Goal: Transaction & Acquisition: Purchase product/service

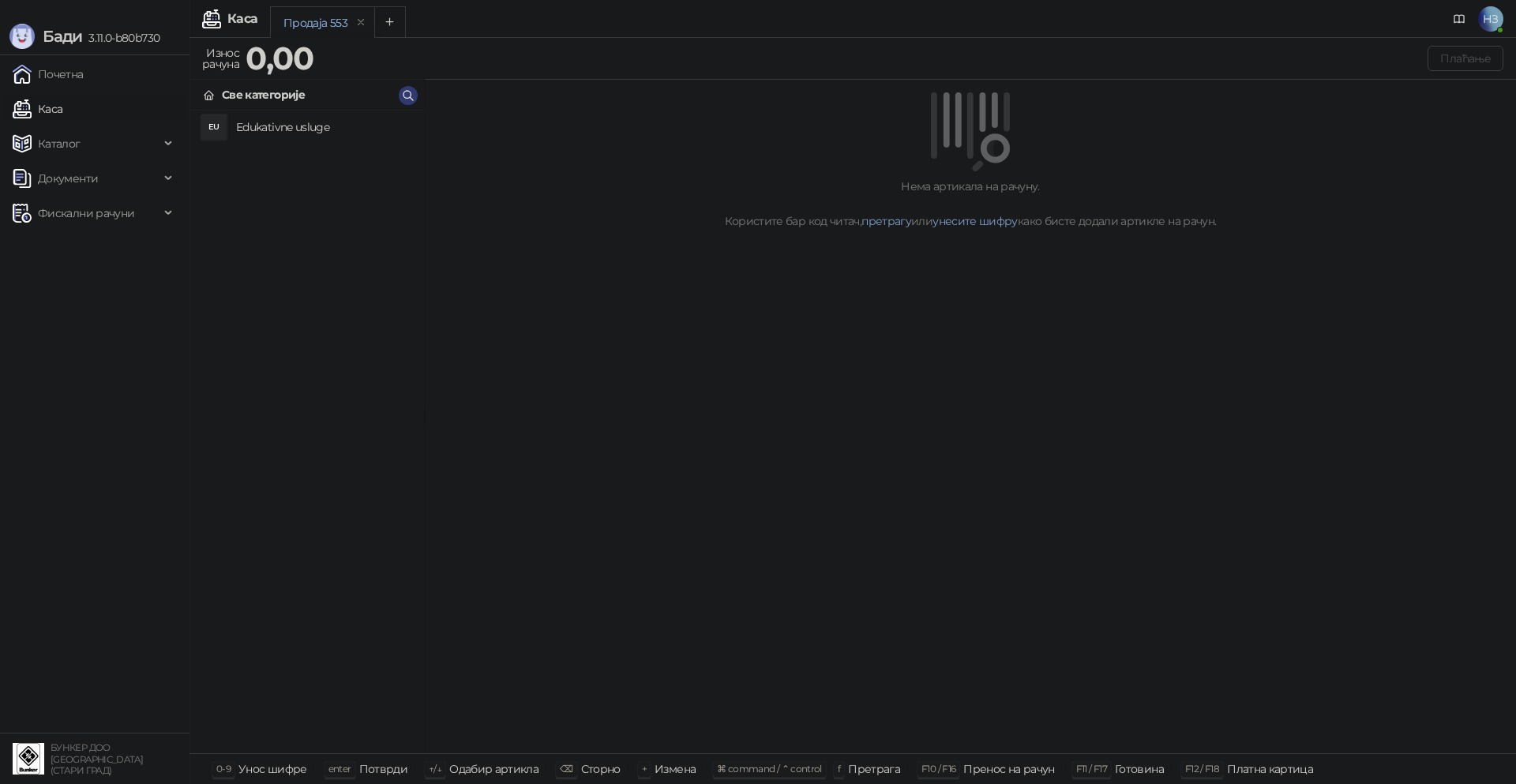
click at [277, 135] on h4 "Edukativne usluge" at bounding box center [324, 126] width 175 height 25
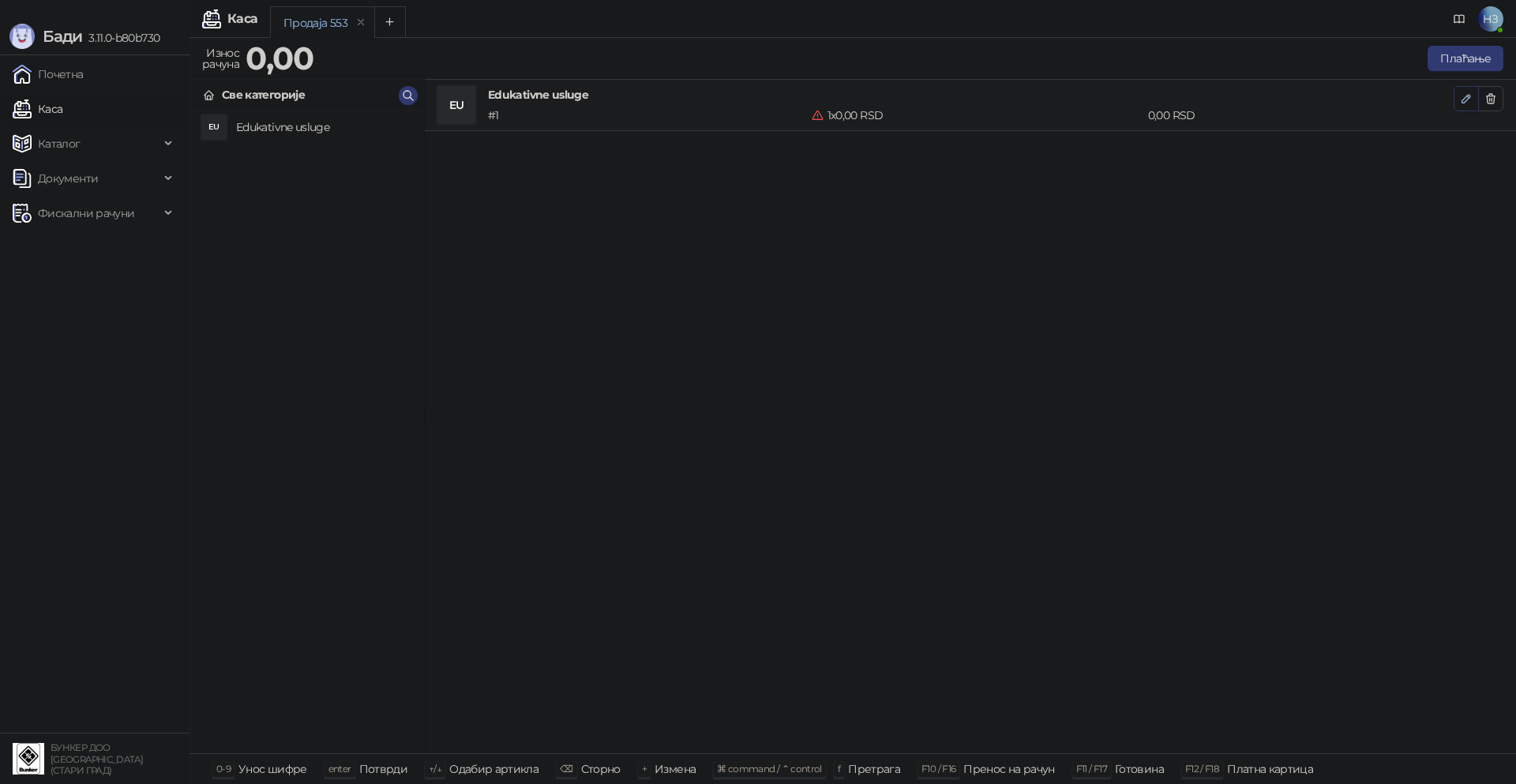
click at [1464, 94] on icon "button" at bounding box center [1467, 99] width 13 height 13
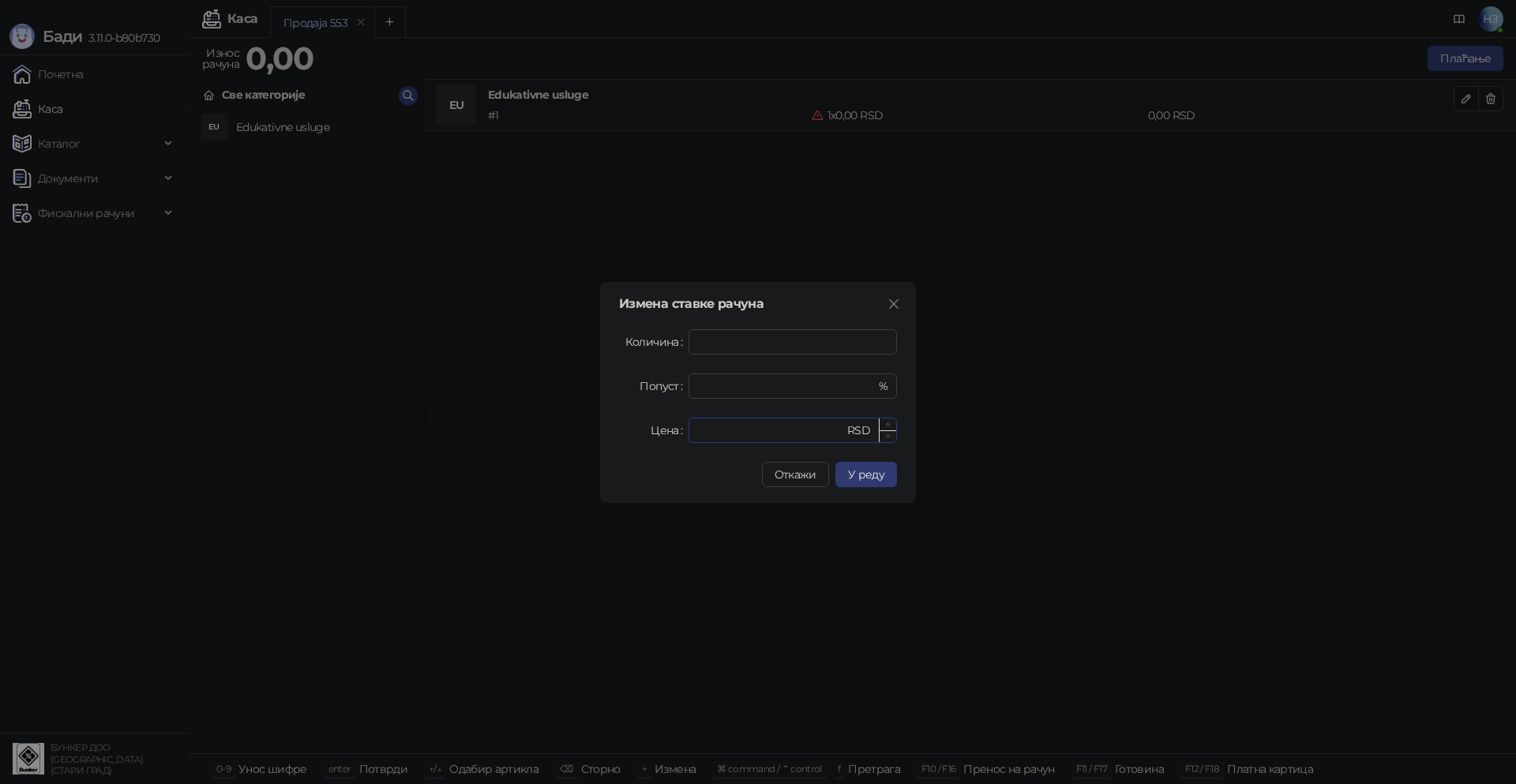
click at [738, 440] on input "*" at bounding box center [771, 430] width 146 height 24
drag, startPoint x: 739, startPoint y: 436, endPoint x: 686, endPoint y: 431, distance: 53.2
click at [686, 431] on div "Цена * RSD" at bounding box center [758, 430] width 278 height 25
type input "****"
click at [886, 468] on button "У реду" at bounding box center [866, 473] width 62 height 25
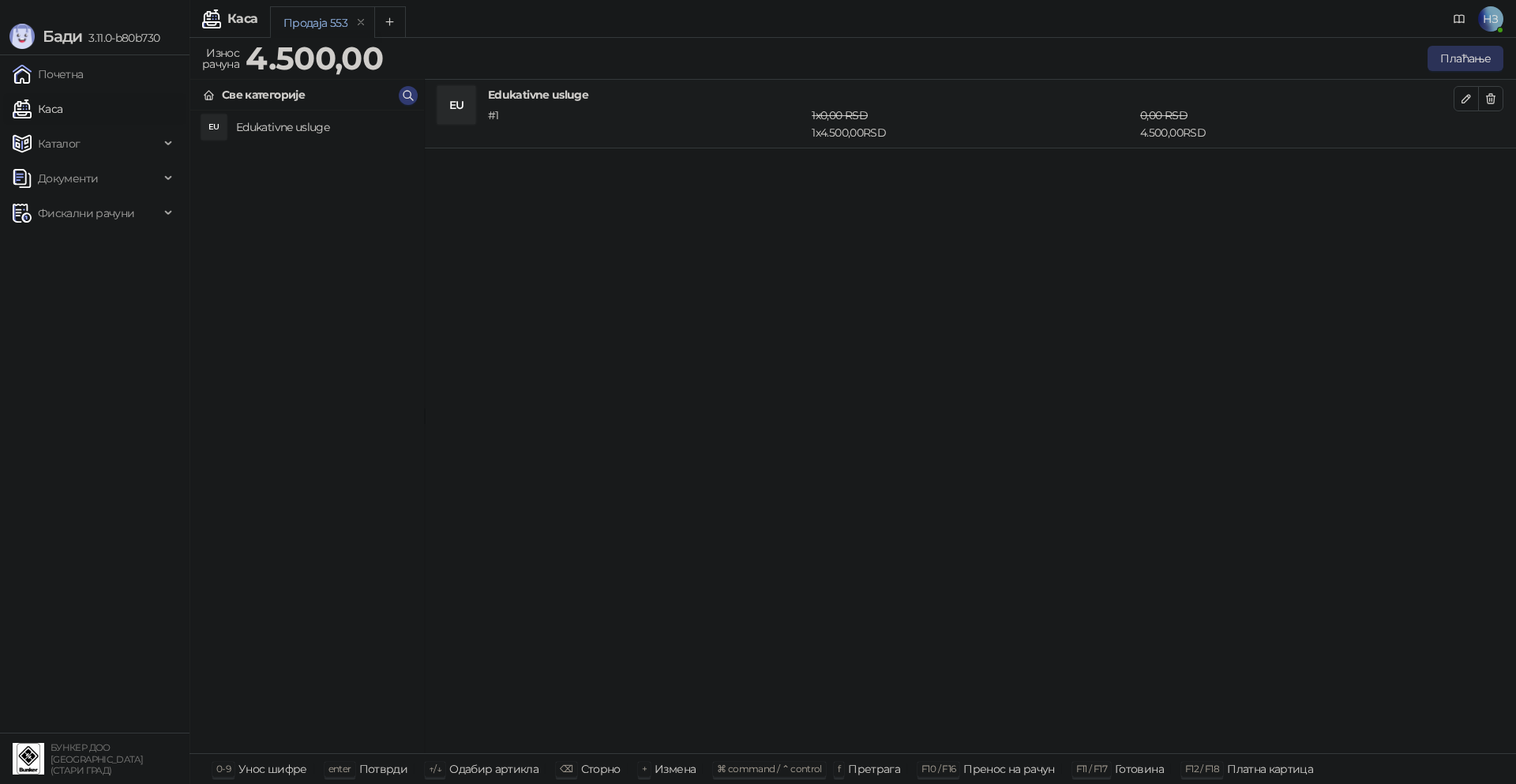
click at [1467, 60] on button "Плаћање" at bounding box center [1465, 58] width 75 height 25
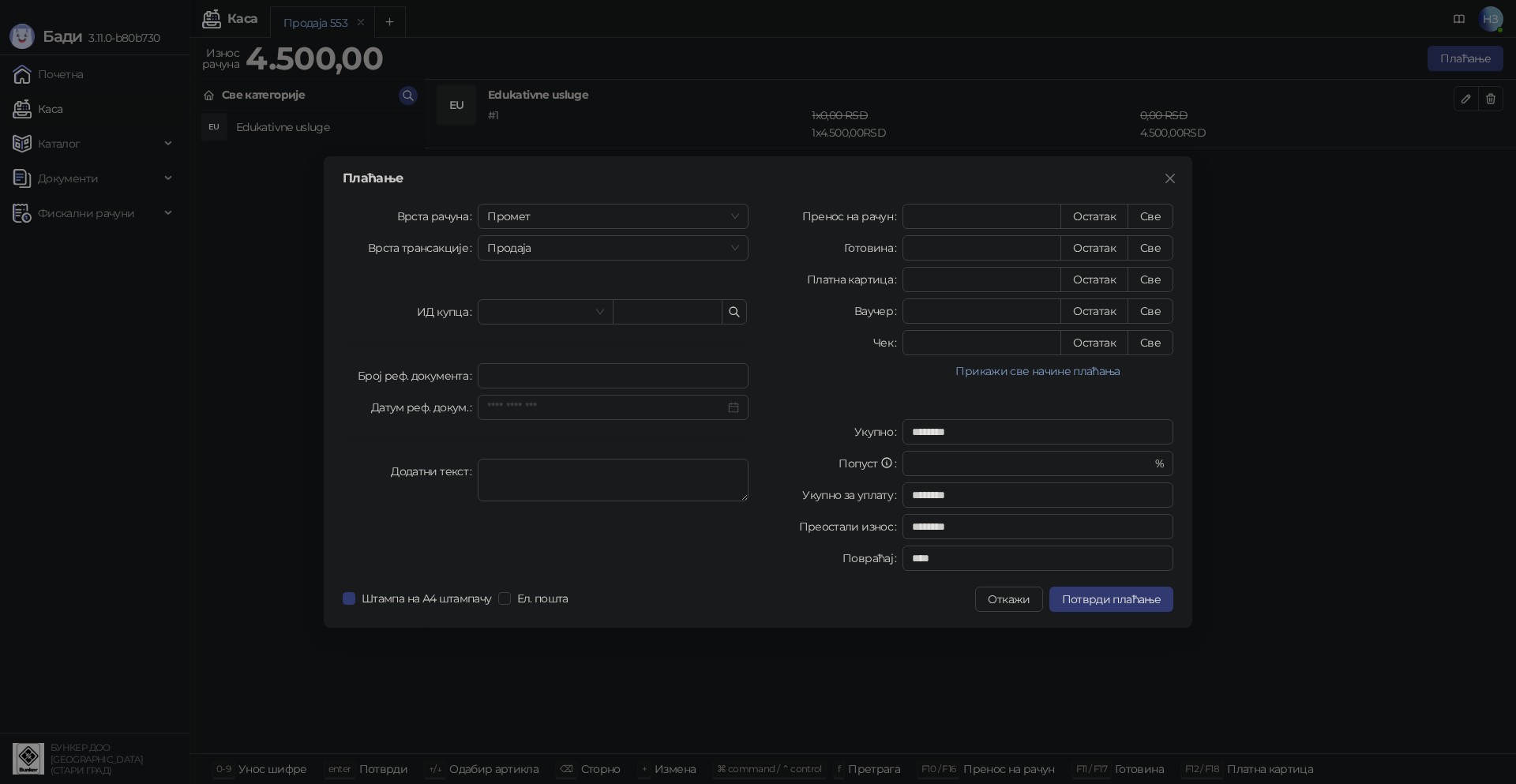
click at [1155, 191] on div "Плаћање Врста рачуна Промет Врста трансакције Продаја ИД купца Број реф. докуме…" at bounding box center [758, 392] width 869 height 471
click at [1157, 218] on button "Све" at bounding box center [1150, 216] width 45 height 25
type input "****"
click at [1136, 601] on span "Потврди плаћање" at bounding box center [1111, 599] width 99 height 15
